Goal: Task Accomplishment & Management: Manage account settings

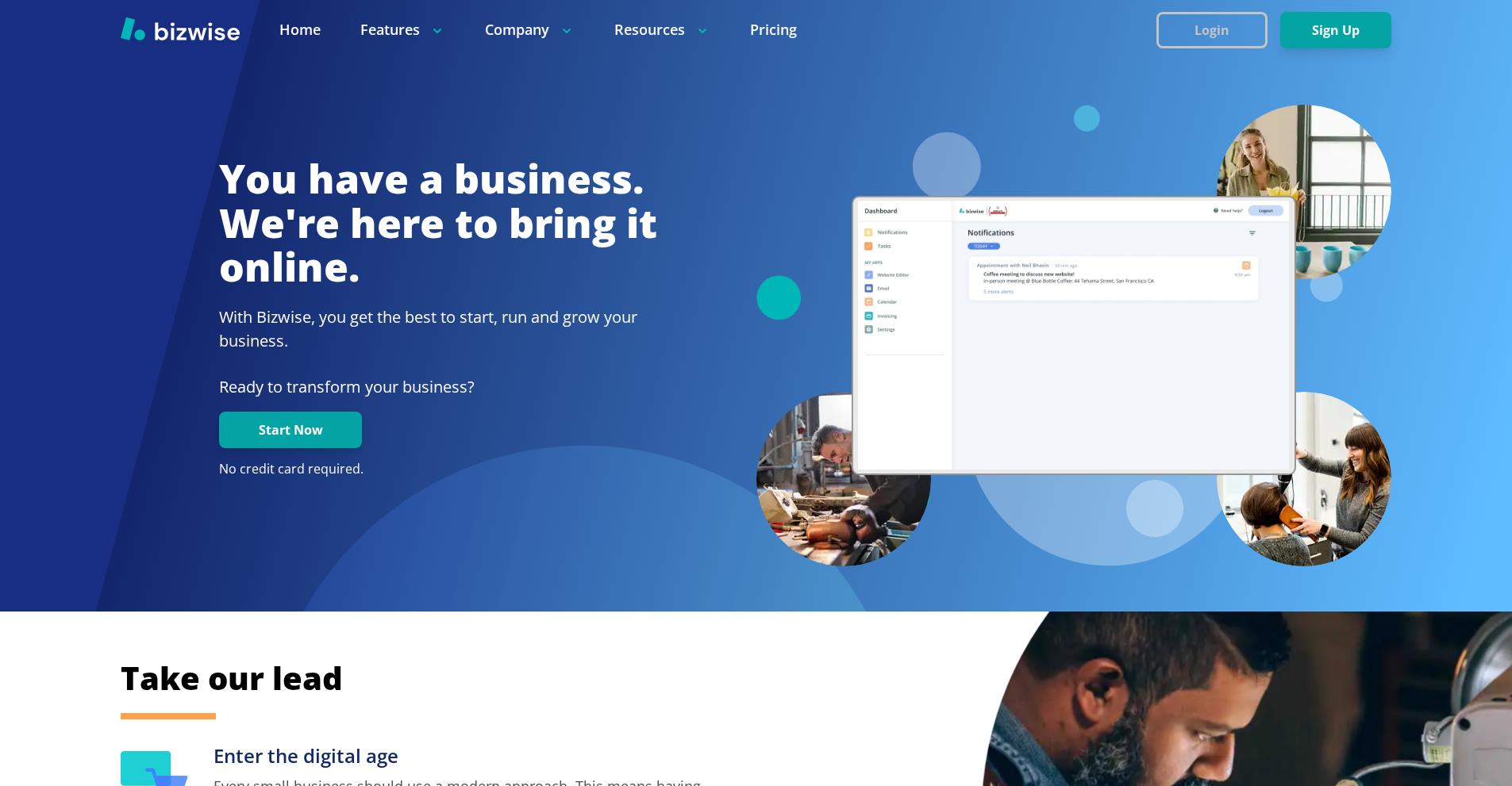
click at [1182, 38] on button "Login" at bounding box center [1212, 29] width 111 height 37
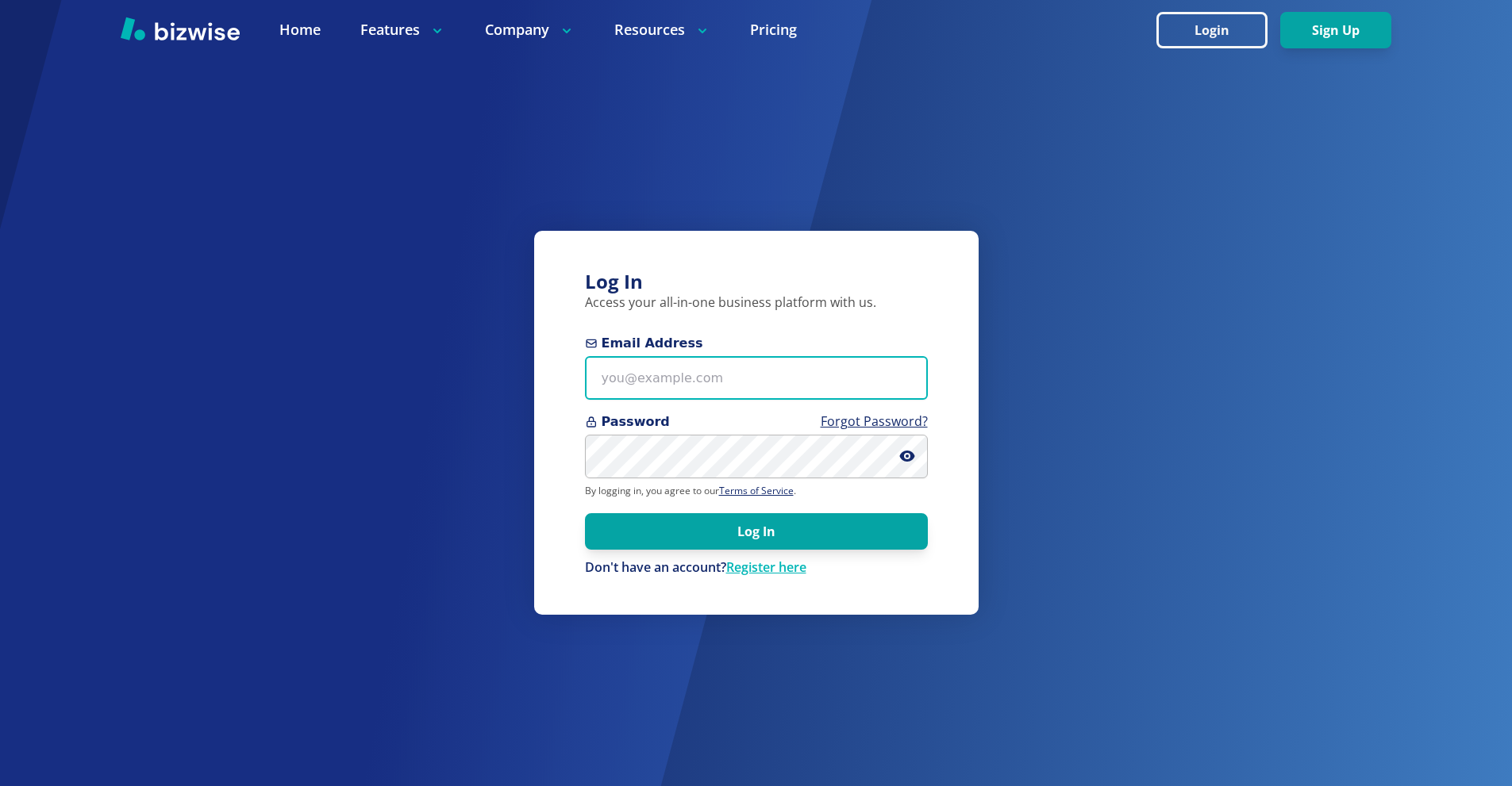
click at [689, 373] on input "Email Address" at bounding box center [757, 378] width 343 height 44
paste input "[EMAIL_ADDRESS][DOMAIN_NAME]"
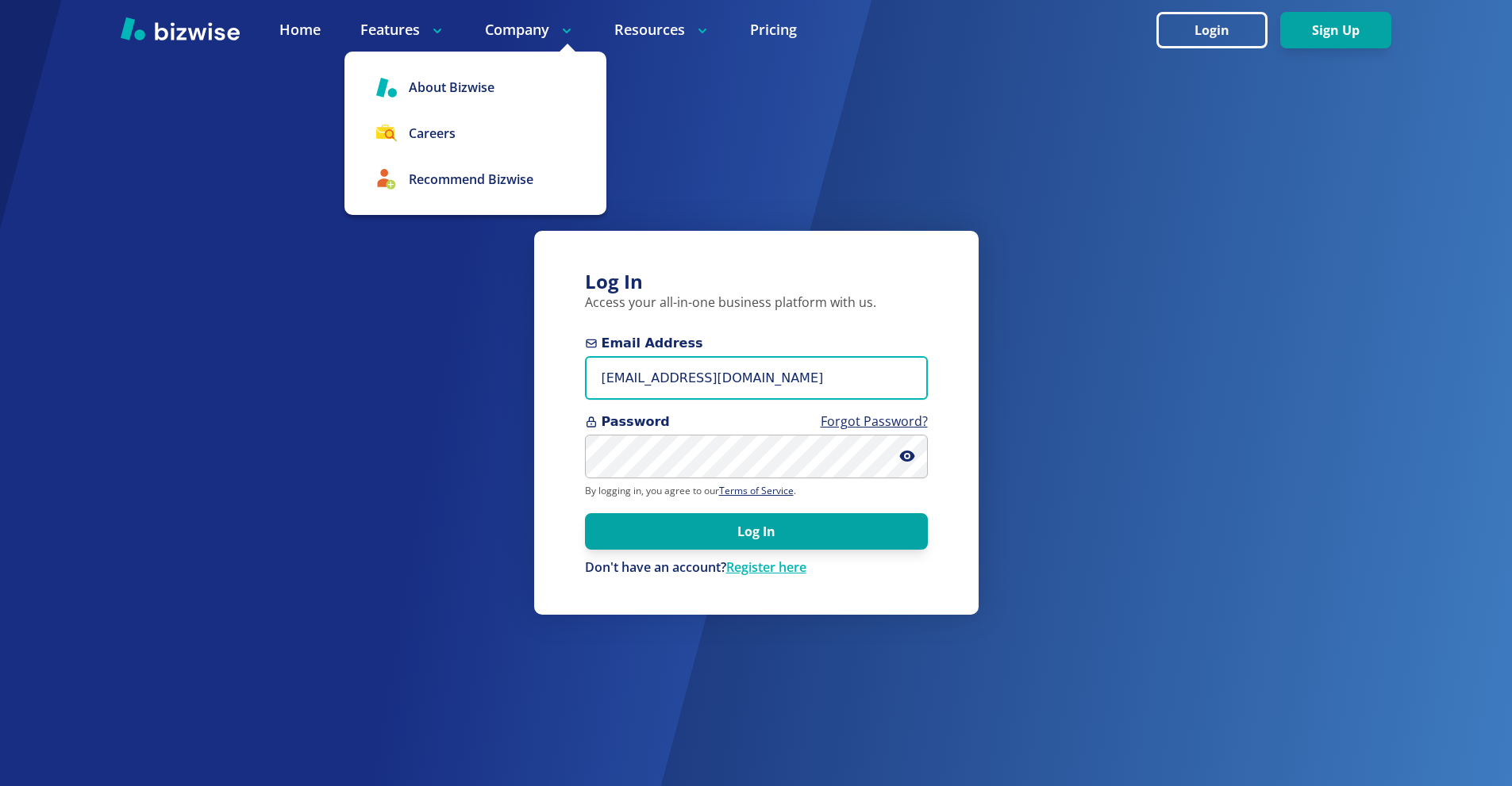
type input "[EMAIL_ADDRESS][DOMAIN_NAME]"
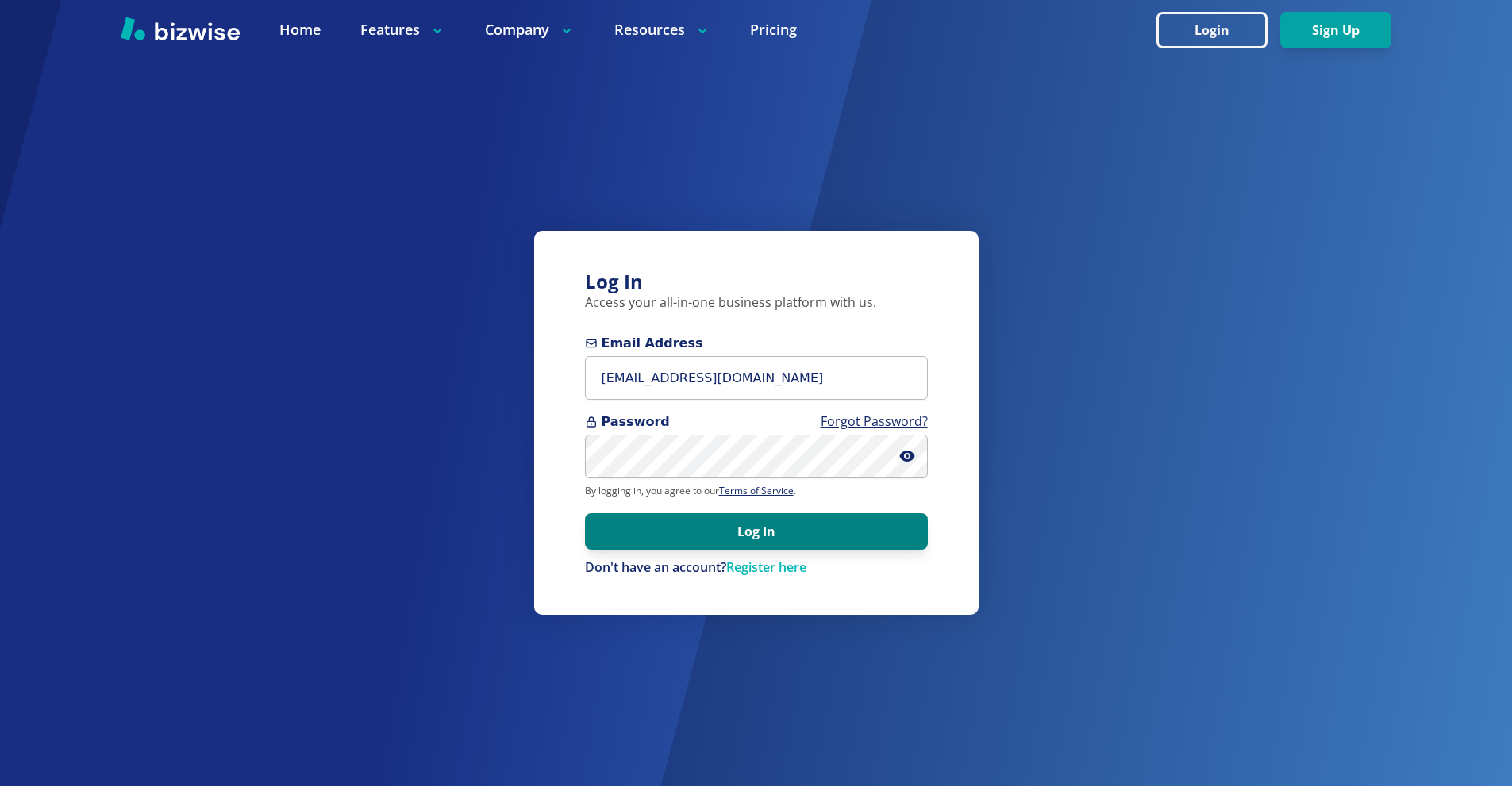
click at [760, 543] on button "Log In" at bounding box center [757, 531] width 343 height 37
